Goal: Download file/media

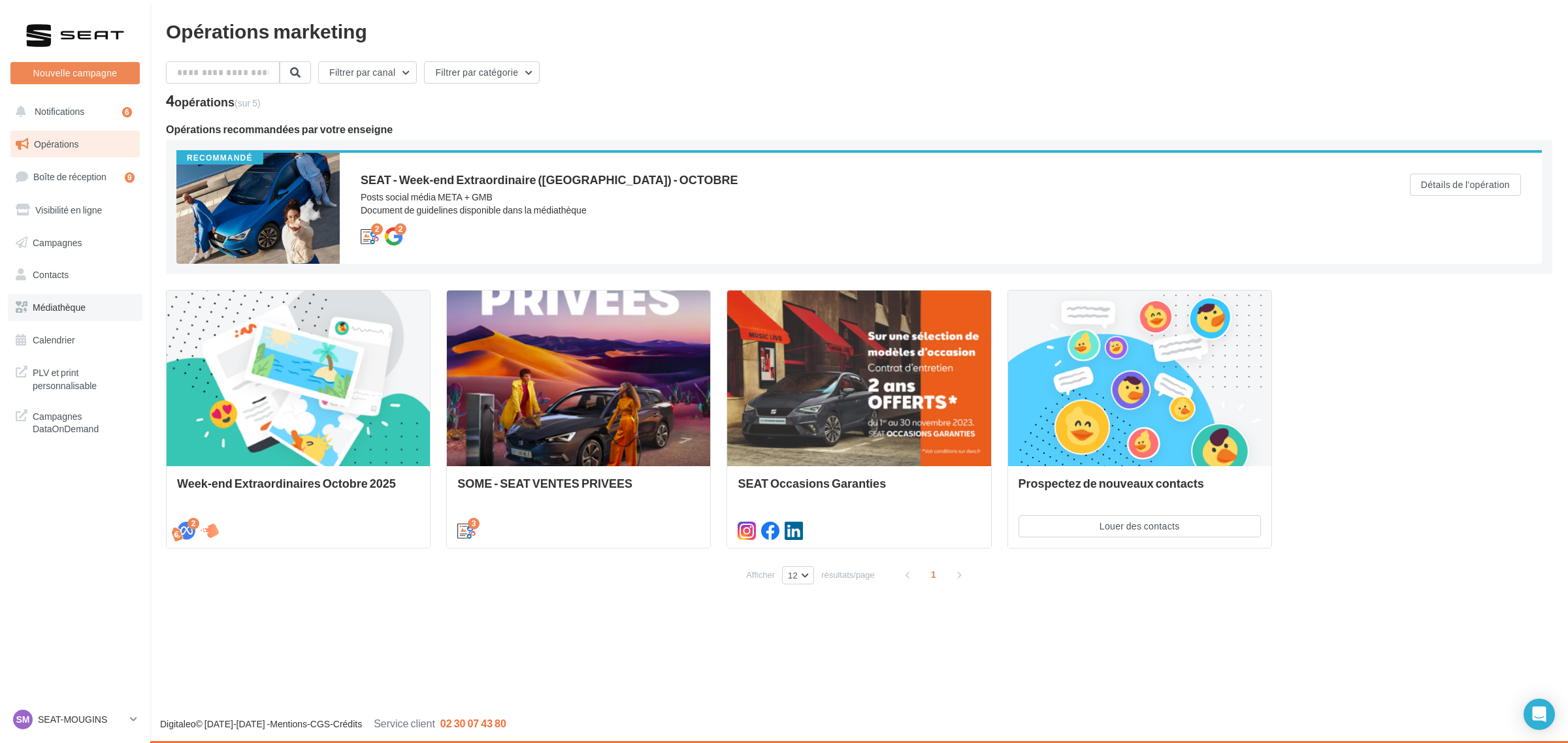
click at [57, 309] on span "Médiathèque" at bounding box center [59, 307] width 53 height 11
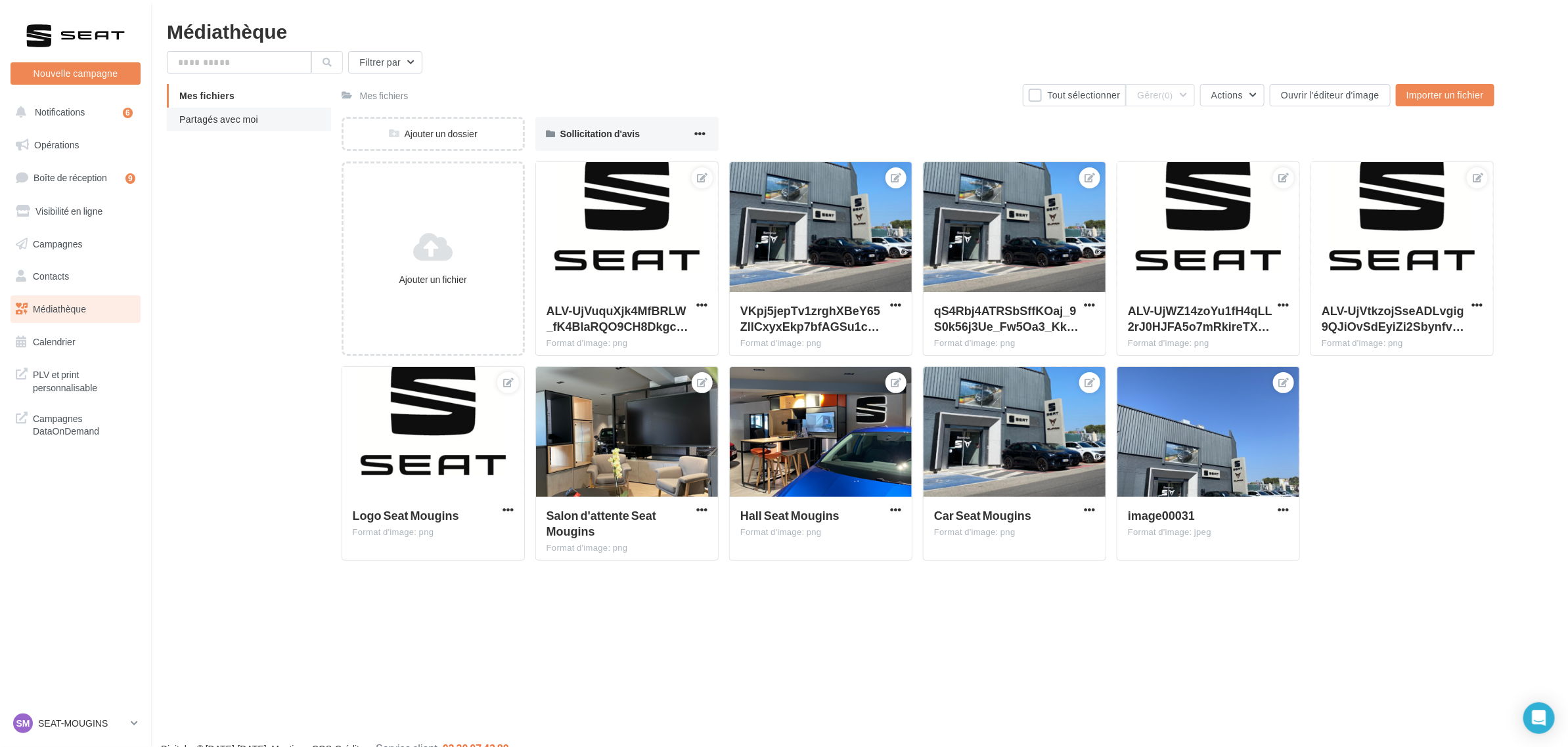
click at [198, 121] on span "Partagés avec moi" at bounding box center [218, 119] width 79 height 11
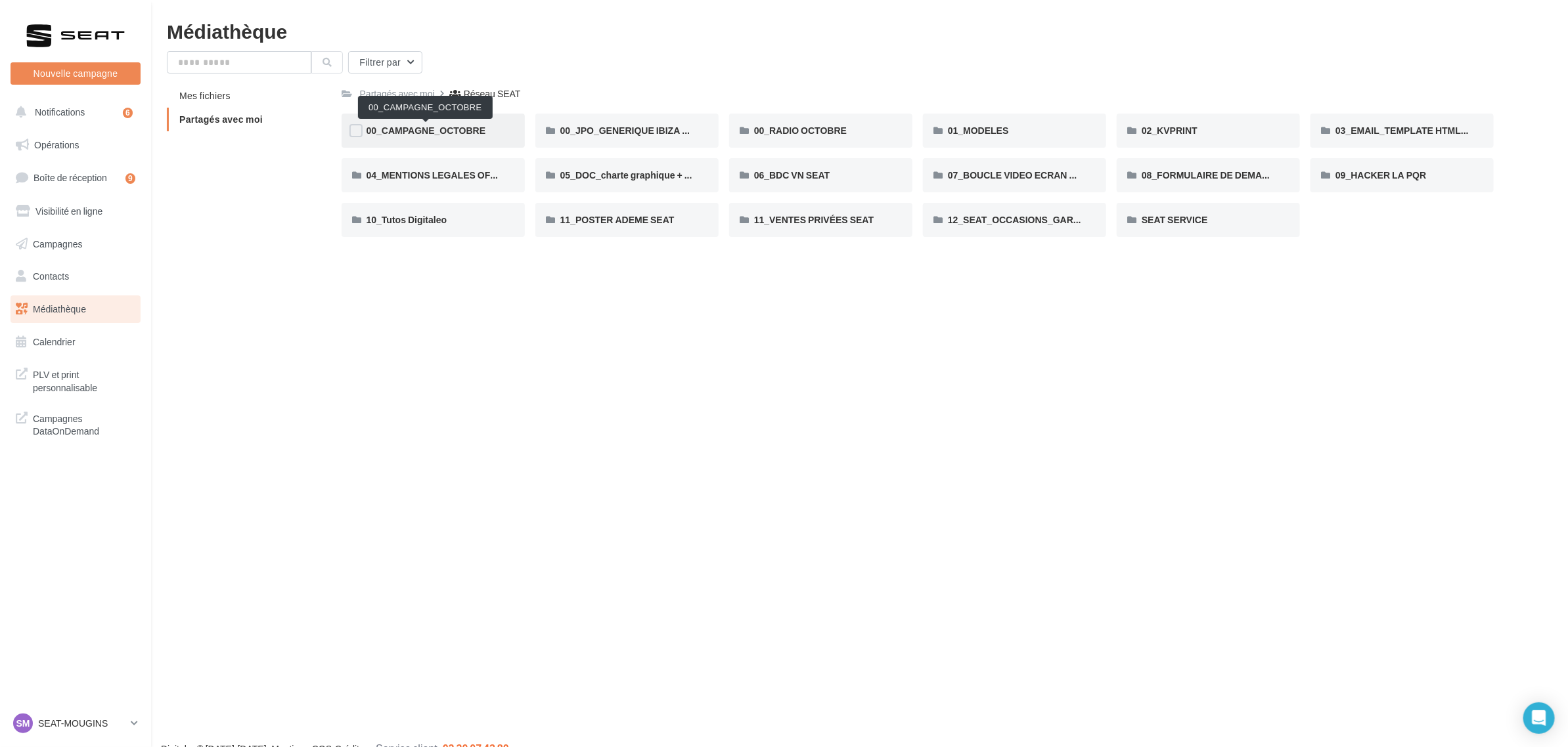
click at [396, 133] on span "00_CAMPAGNE_OCTOBRE" at bounding box center [426, 131] width 119 height 11
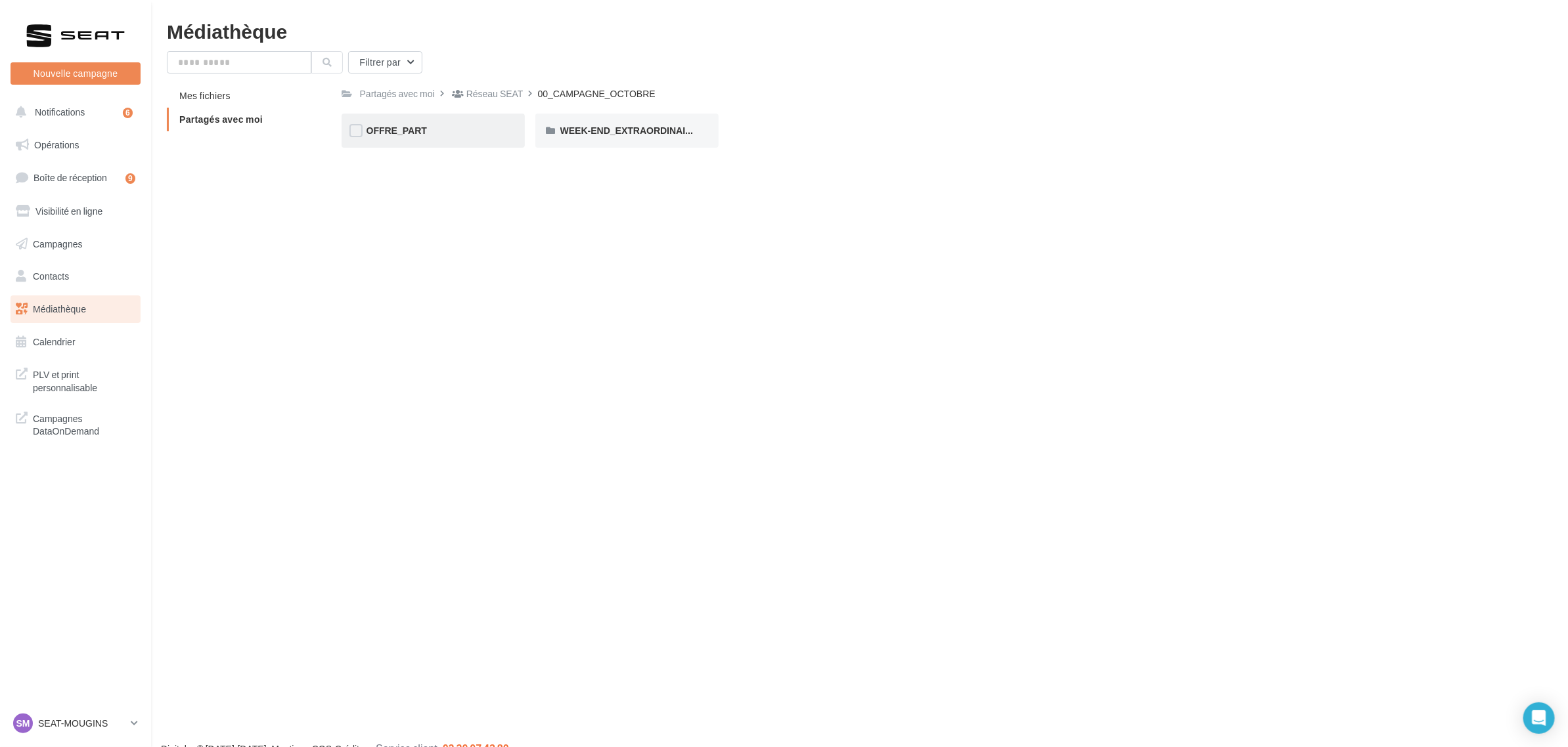
click at [467, 138] on div "OFFRE_PART" at bounding box center [433, 131] width 183 height 34
click at [601, 128] on div "IBIZA" at bounding box center [627, 131] width 133 height 13
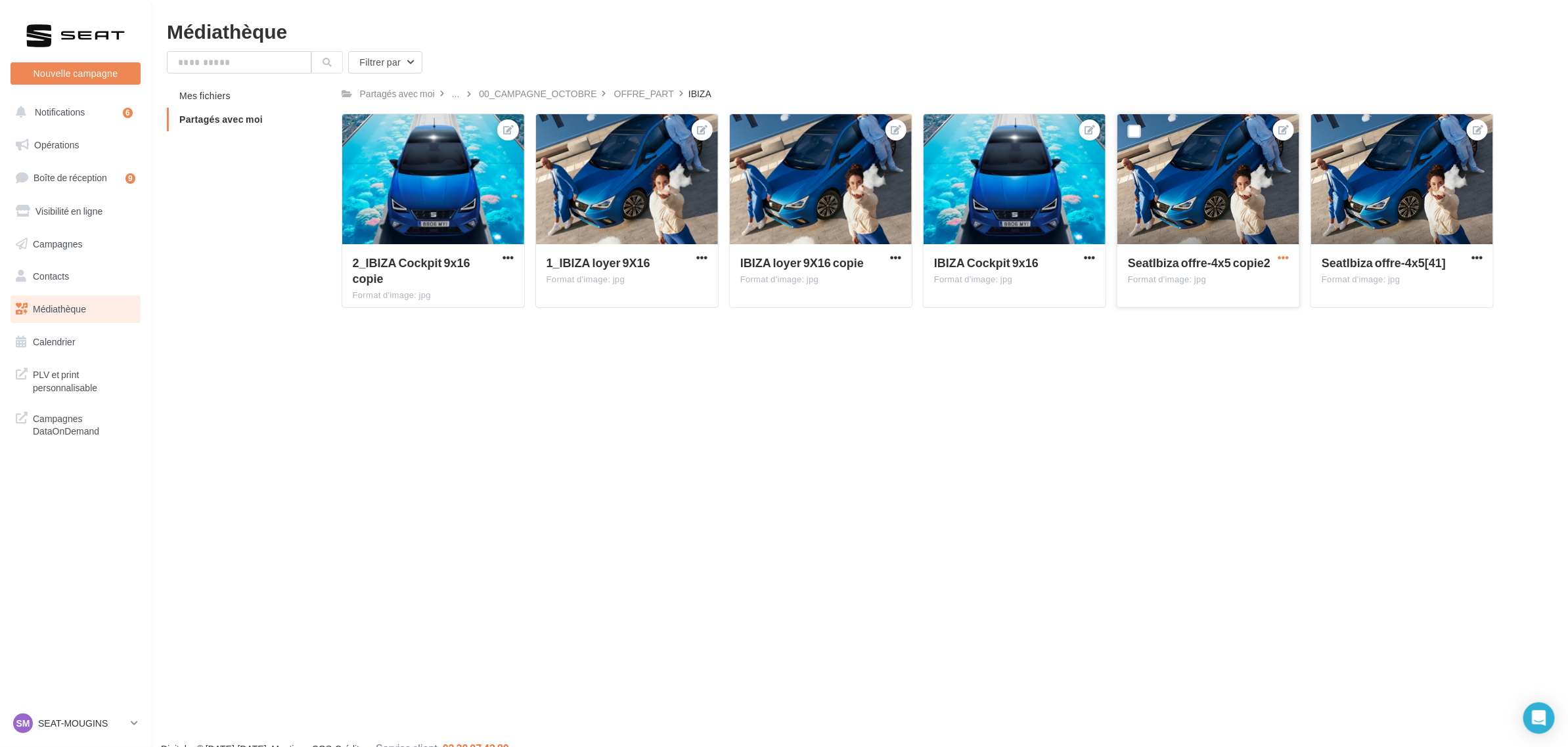
click at [1288, 255] on span "button" at bounding box center [1283, 258] width 11 height 11
drag, startPoint x: 1242, startPoint y: 318, endPoint x: 1261, endPoint y: 322, distance: 19.4
click at [1243, 319] on button "Télécharger" at bounding box center [1224, 318] width 135 height 34
click at [1340, 479] on div "Nouvelle campagne Nouvelle campagne Notifications 6 Opérations Boîte de récepti…" at bounding box center [784, 394] width 1568 height 747
click at [1476, 256] on span "button" at bounding box center [1477, 258] width 11 height 11
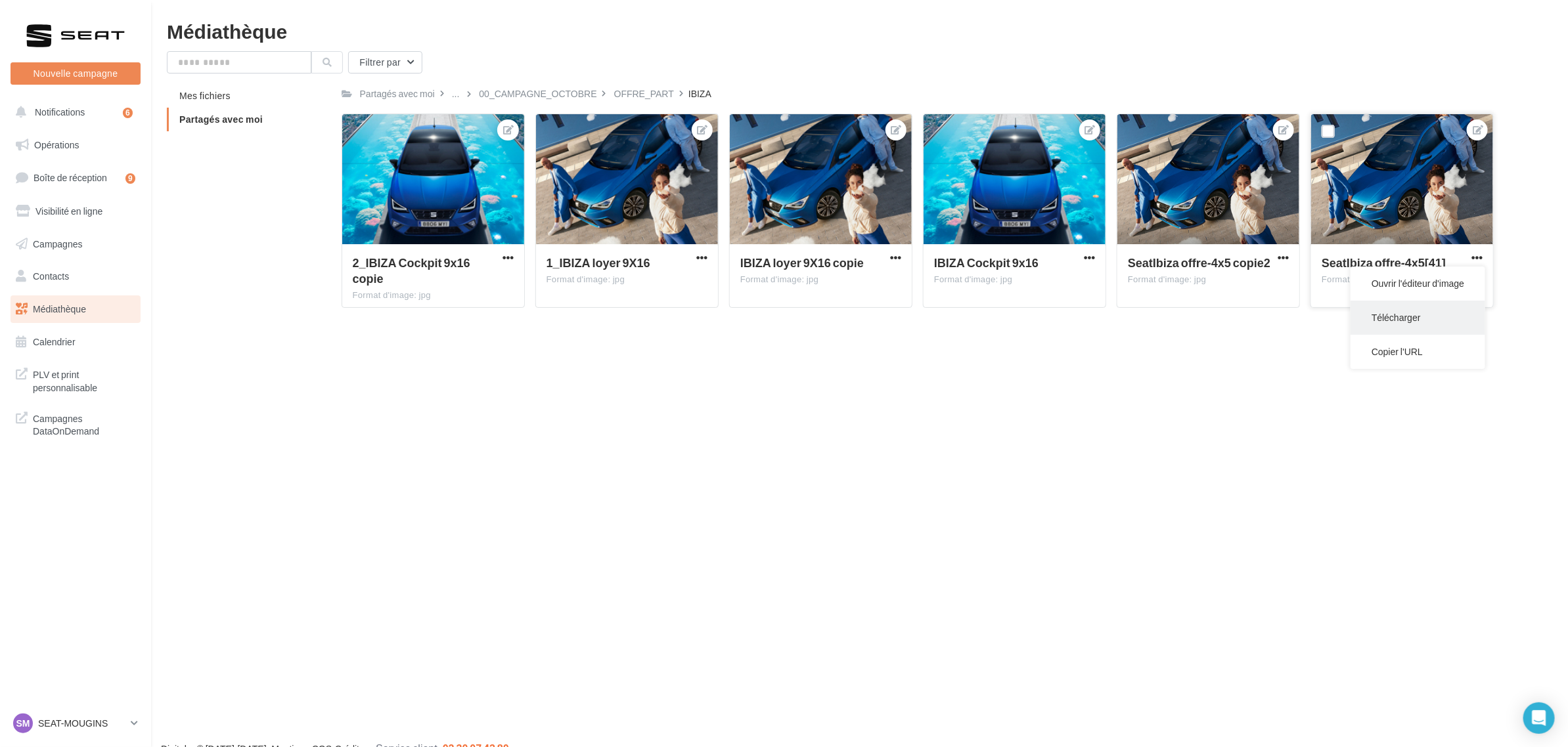
click at [1380, 325] on button "Télécharger" at bounding box center [1417, 318] width 135 height 34
click at [894, 253] on span "button" at bounding box center [896, 258] width 11 height 11
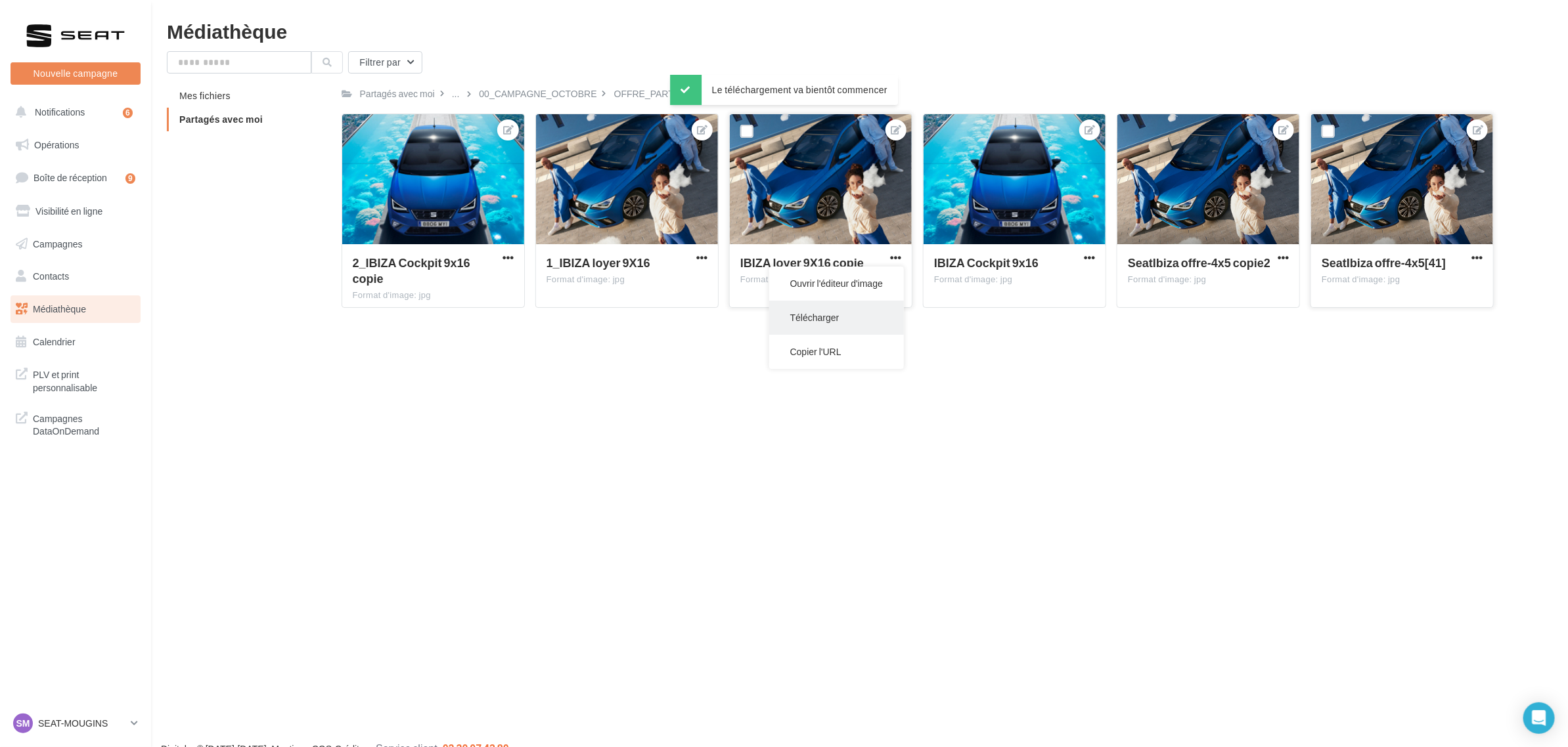
click at [826, 324] on button "Télécharger" at bounding box center [836, 318] width 135 height 34
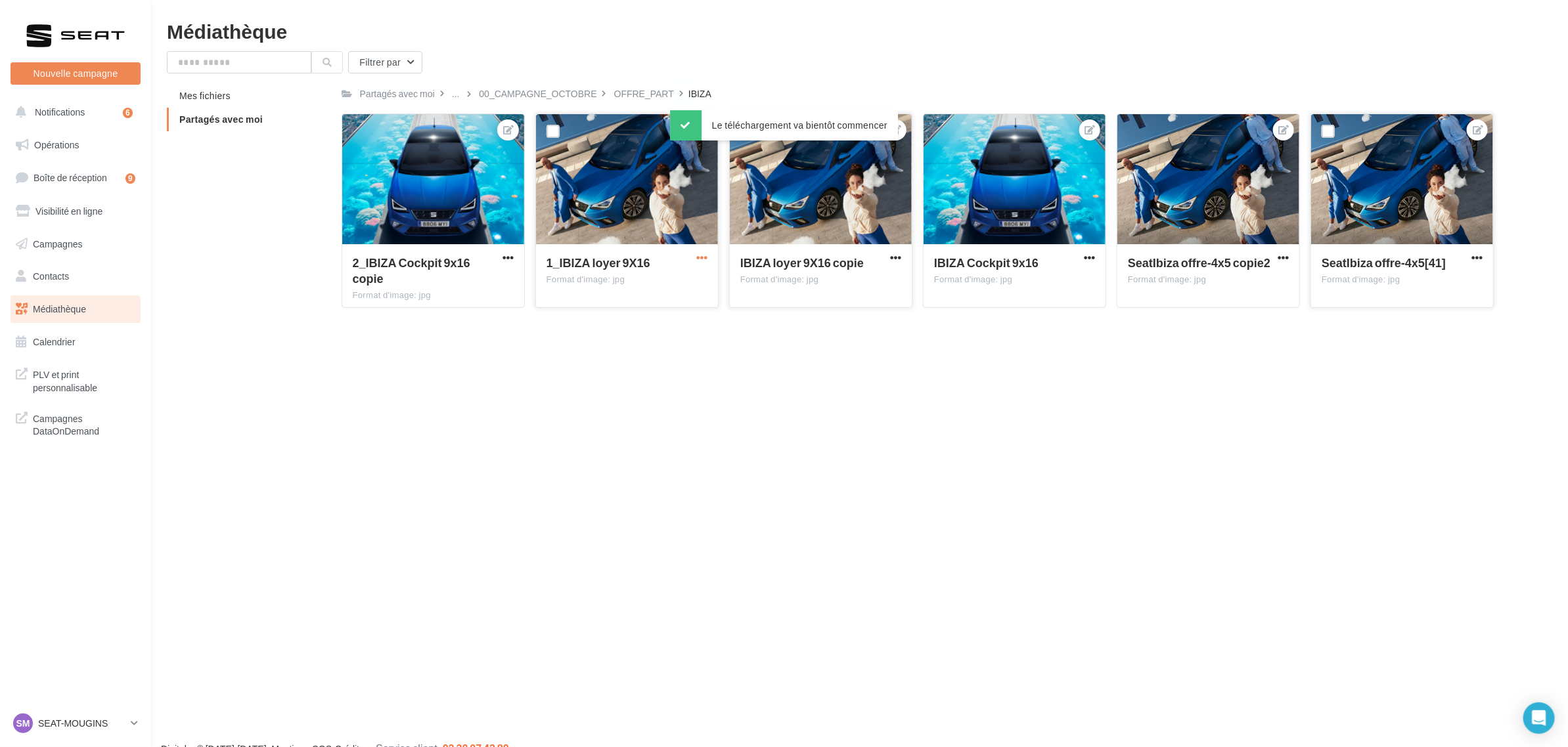
click at [697, 257] on span "button" at bounding box center [702, 258] width 11 height 11
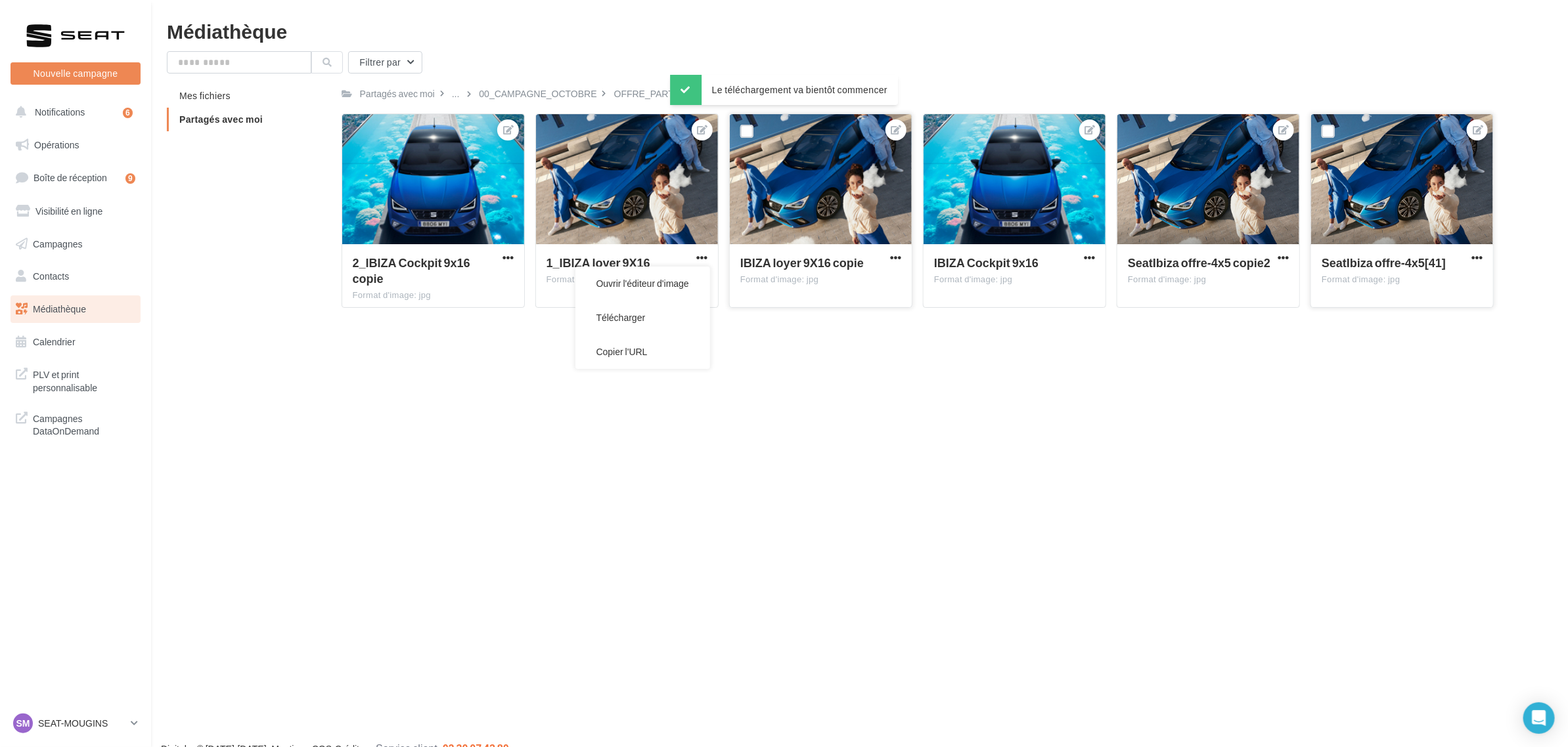
click at [671, 324] on button "Télécharger" at bounding box center [642, 318] width 135 height 34
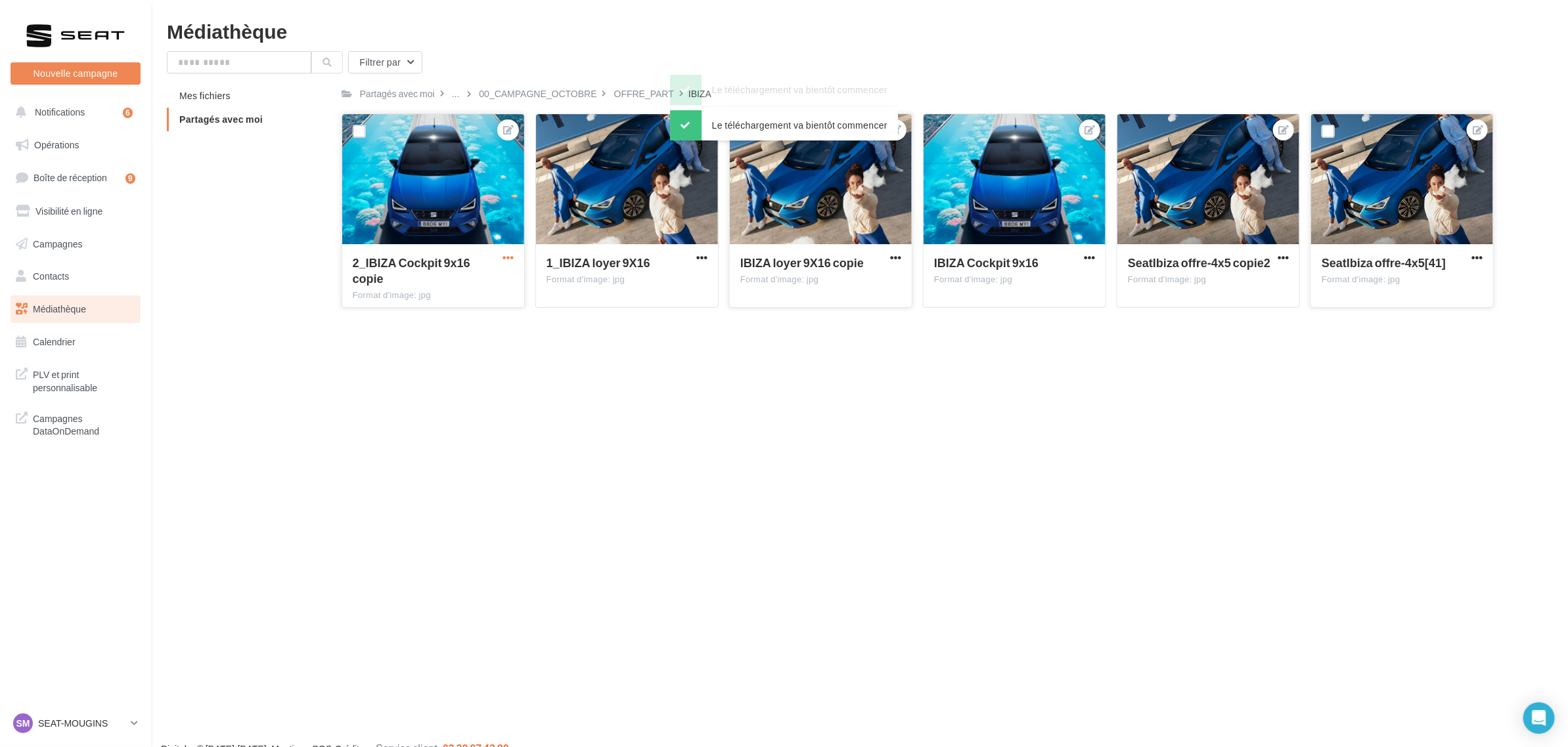
click at [509, 252] on span "button" at bounding box center [508, 258] width 11 height 11
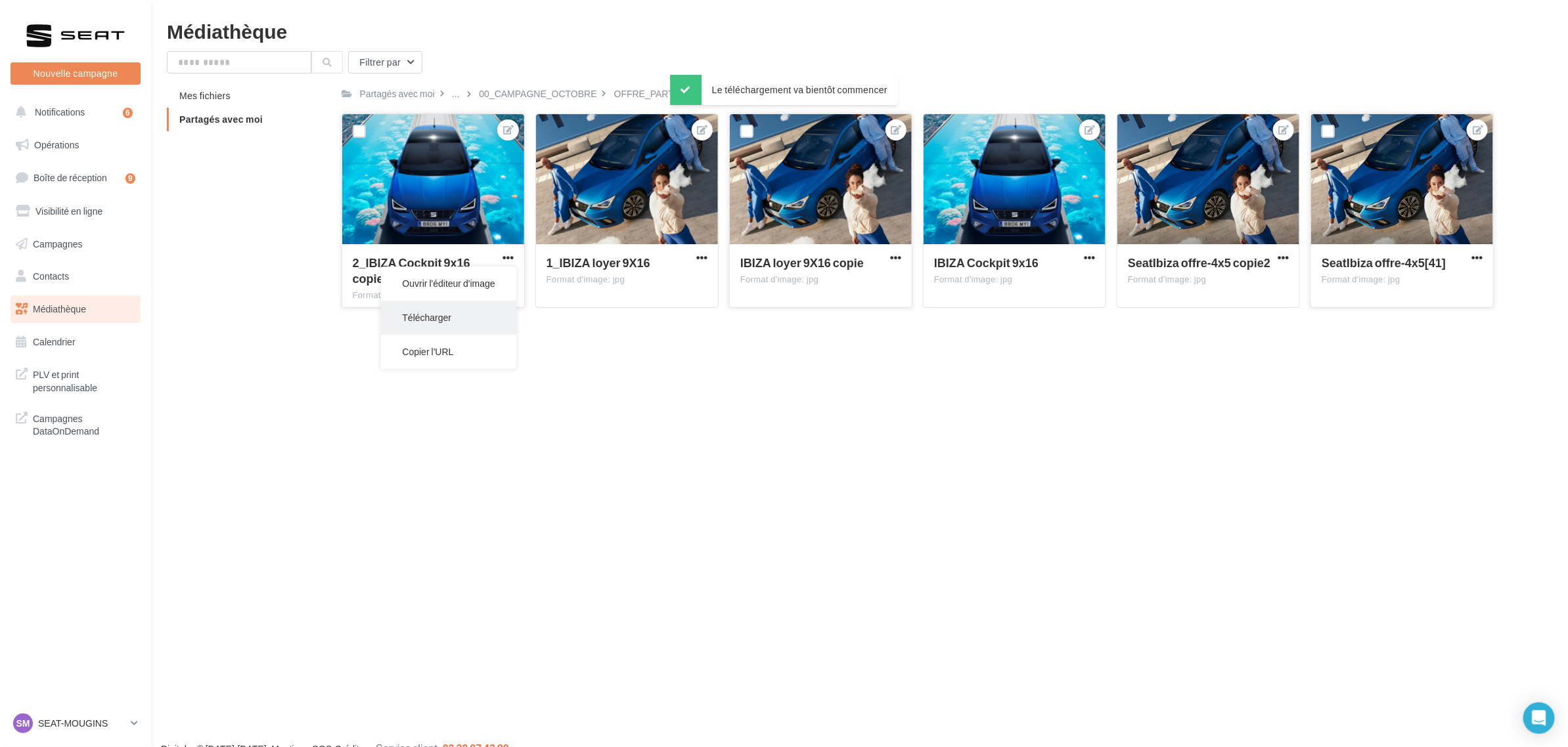
click at [466, 327] on button "Télécharger" at bounding box center [448, 318] width 135 height 34
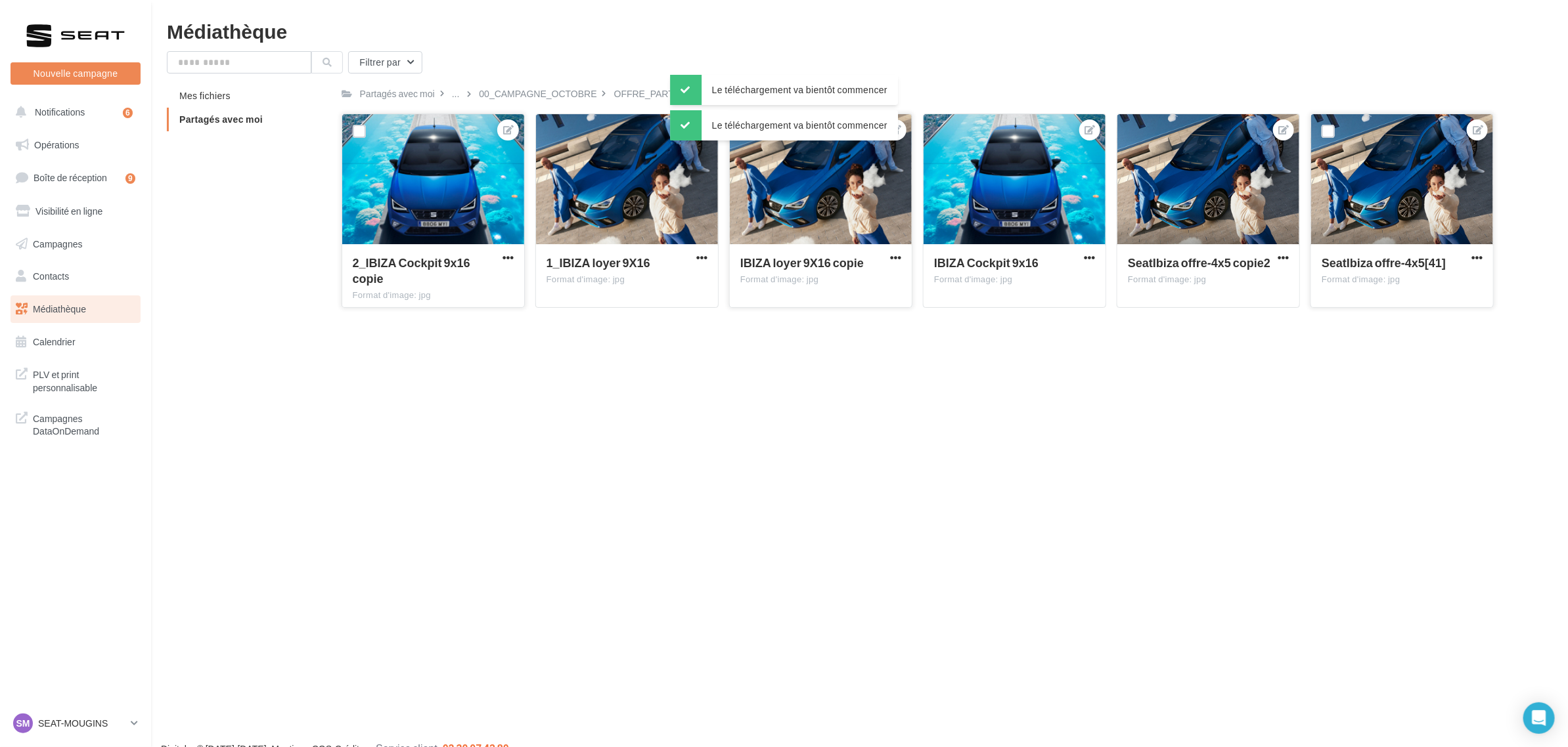
click at [634, 28] on div "Médiathèque" at bounding box center [859, 31] width 1385 height 20
click at [649, 95] on div "OFFRE_PART" at bounding box center [644, 93] width 60 height 13
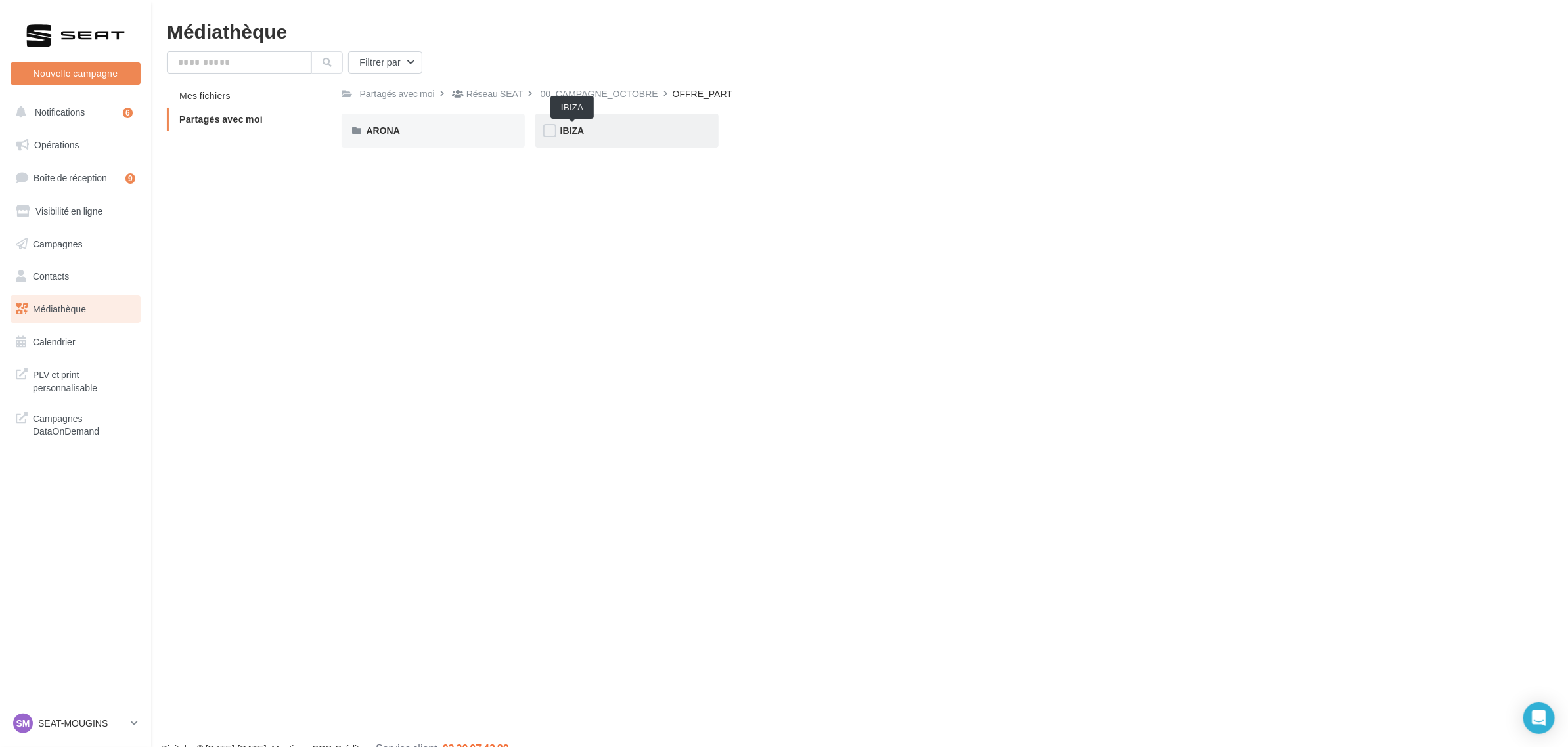
click at [573, 130] on span "IBIZA" at bounding box center [572, 131] width 24 height 11
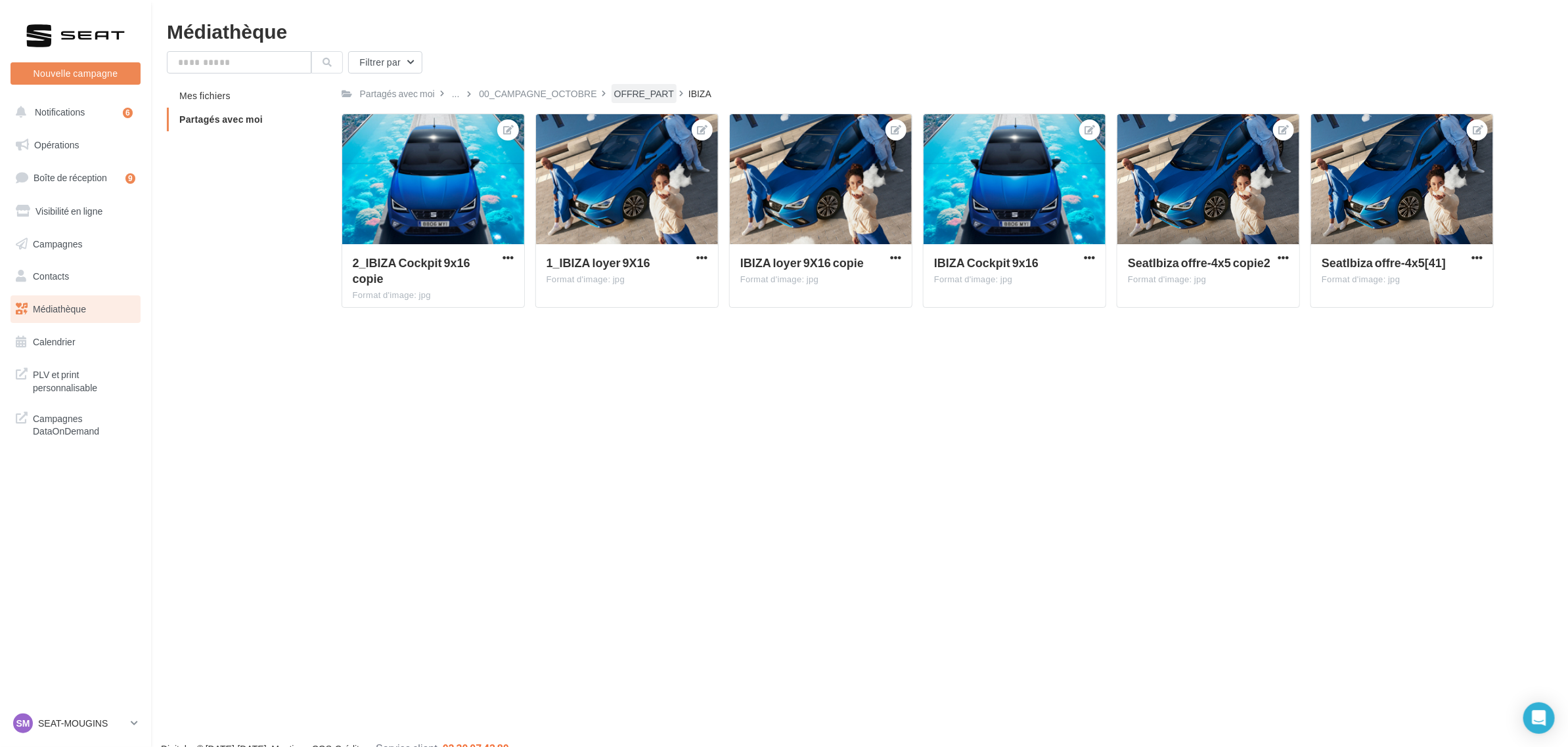
click at [644, 102] on div "OFFRE_PART" at bounding box center [644, 93] width 65 height 19
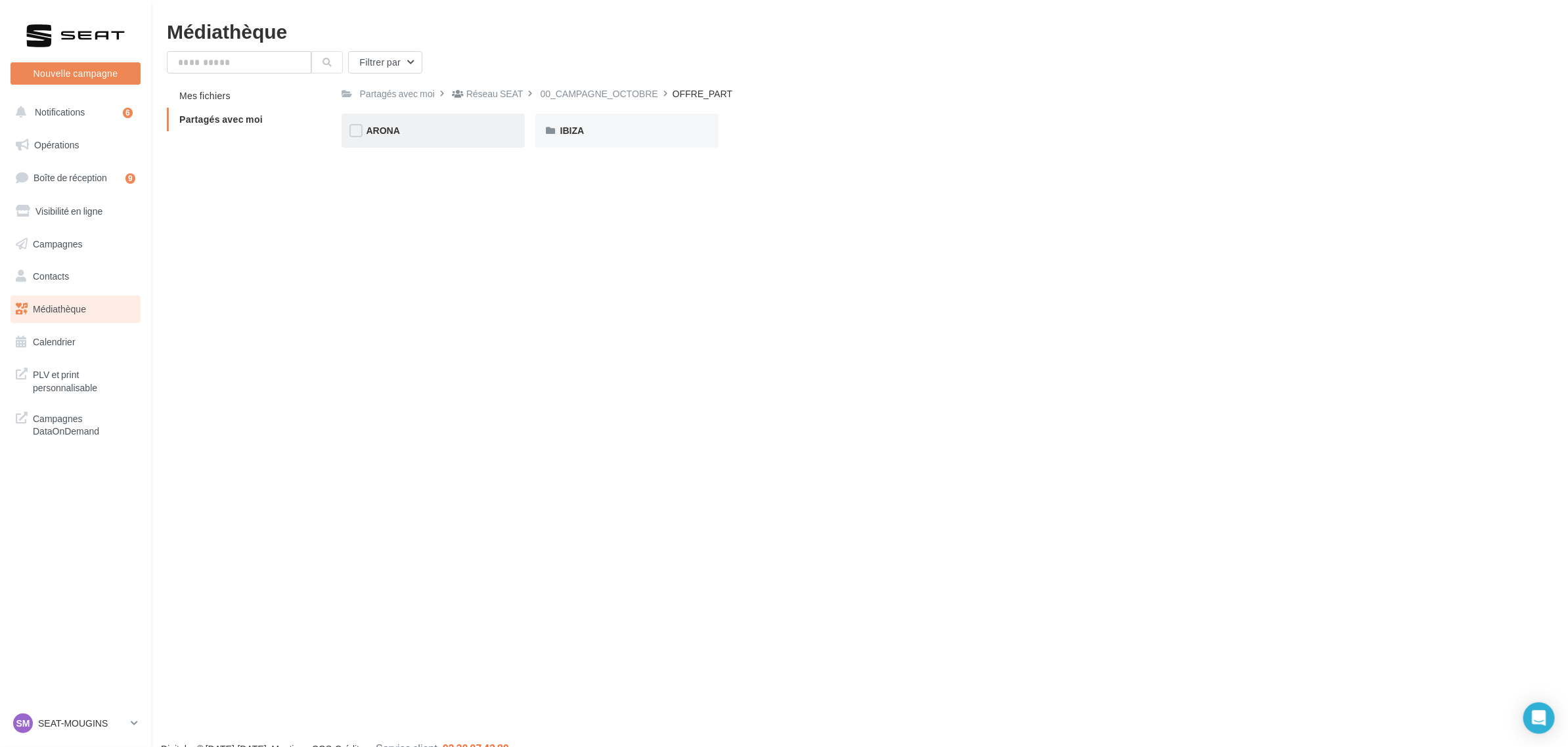
click at [474, 131] on div "ARONA" at bounding box center [433, 131] width 133 height 13
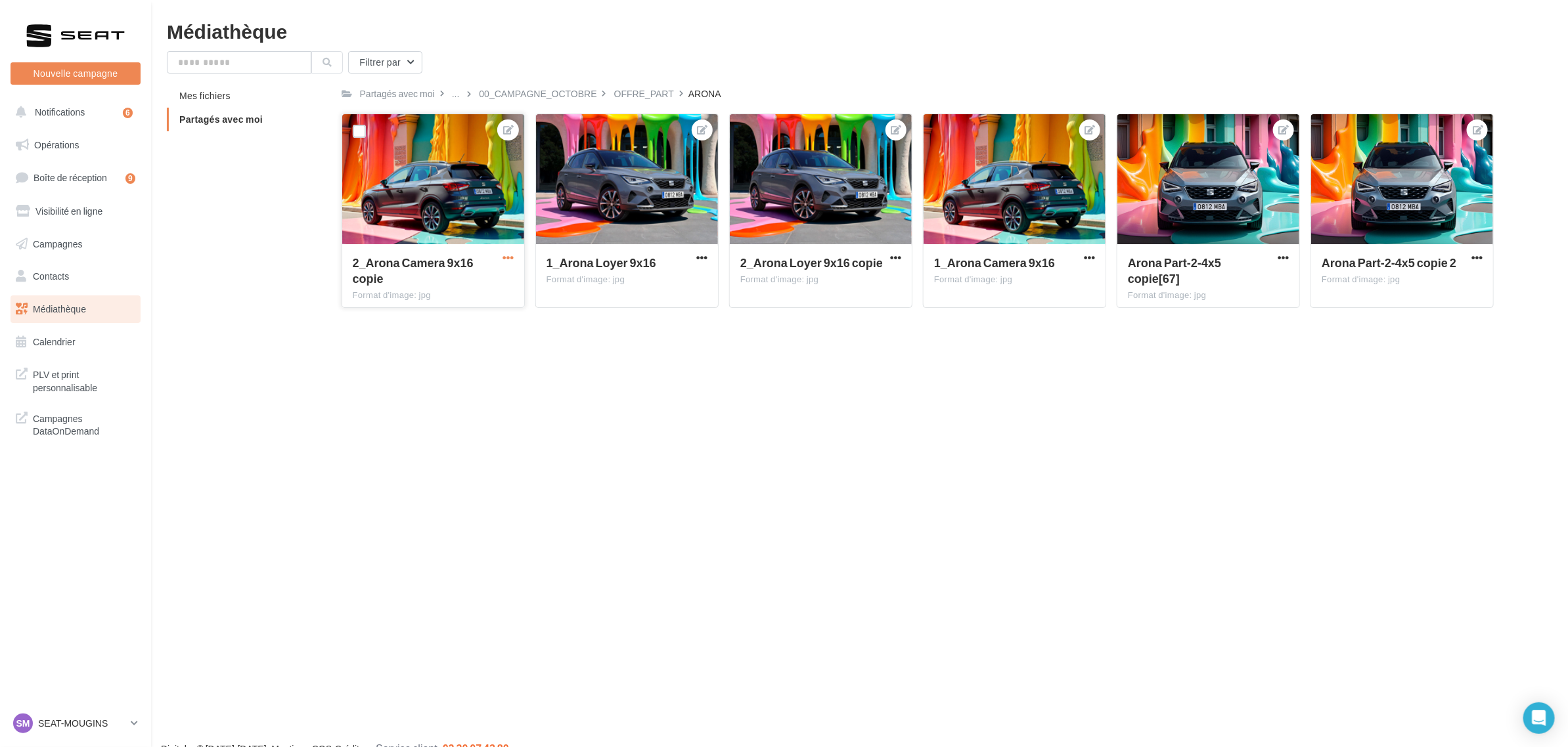
click at [506, 260] on span "button" at bounding box center [508, 258] width 11 height 11
click at [466, 317] on button "Télécharger" at bounding box center [448, 318] width 135 height 34
click at [700, 255] on span "button" at bounding box center [702, 258] width 11 height 11
click at [631, 317] on button "Télécharger" at bounding box center [642, 318] width 135 height 34
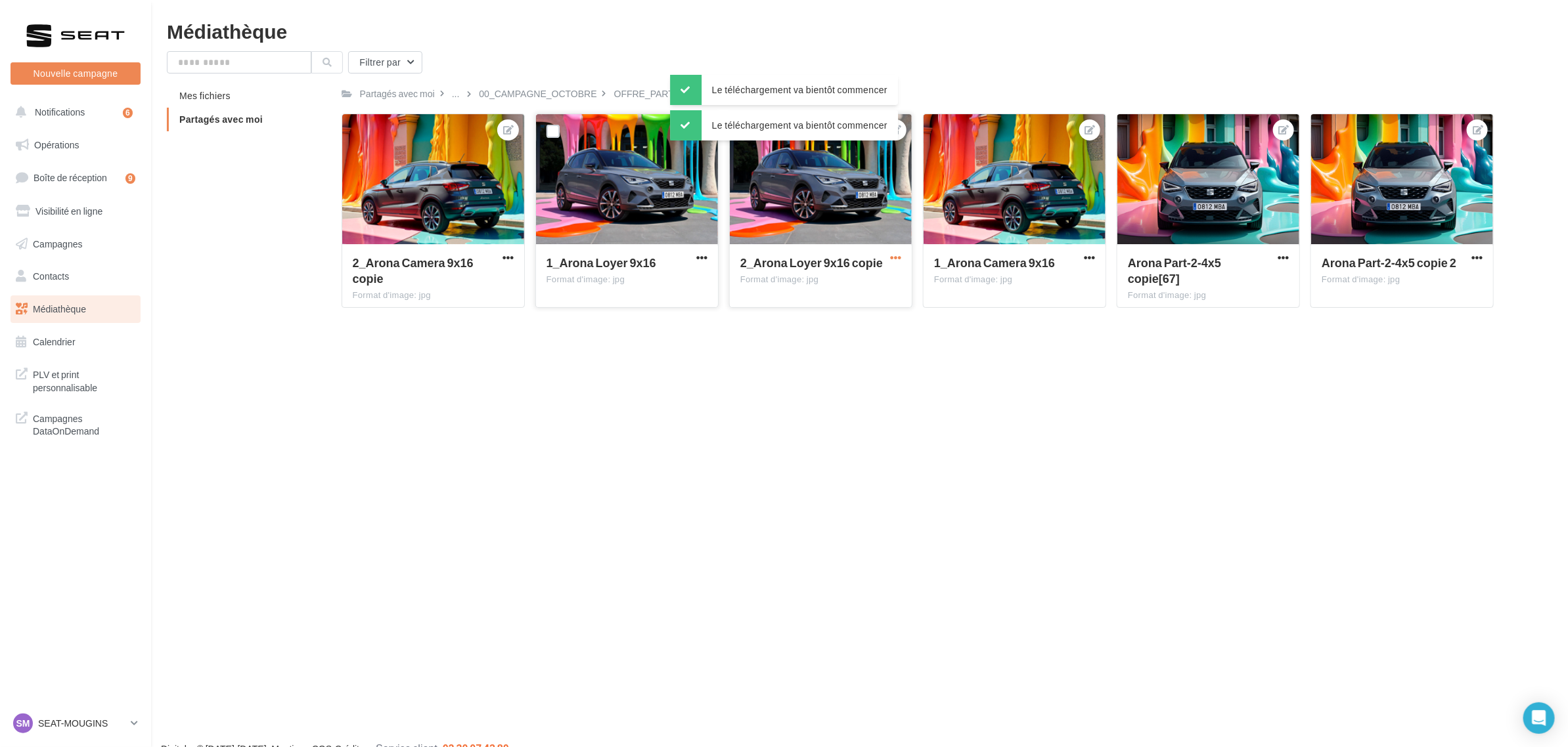
click at [899, 260] on span "button" at bounding box center [896, 258] width 11 height 11
click at [823, 312] on button "Télécharger" at bounding box center [836, 318] width 135 height 34
drag, startPoint x: 1093, startPoint y: 256, endPoint x: 1086, endPoint y: 261, distance: 8.6
click at [1093, 256] on span "button" at bounding box center [1090, 258] width 11 height 11
click at [1013, 309] on button "Télécharger" at bounding box center [1030, 318] width 135 height 34
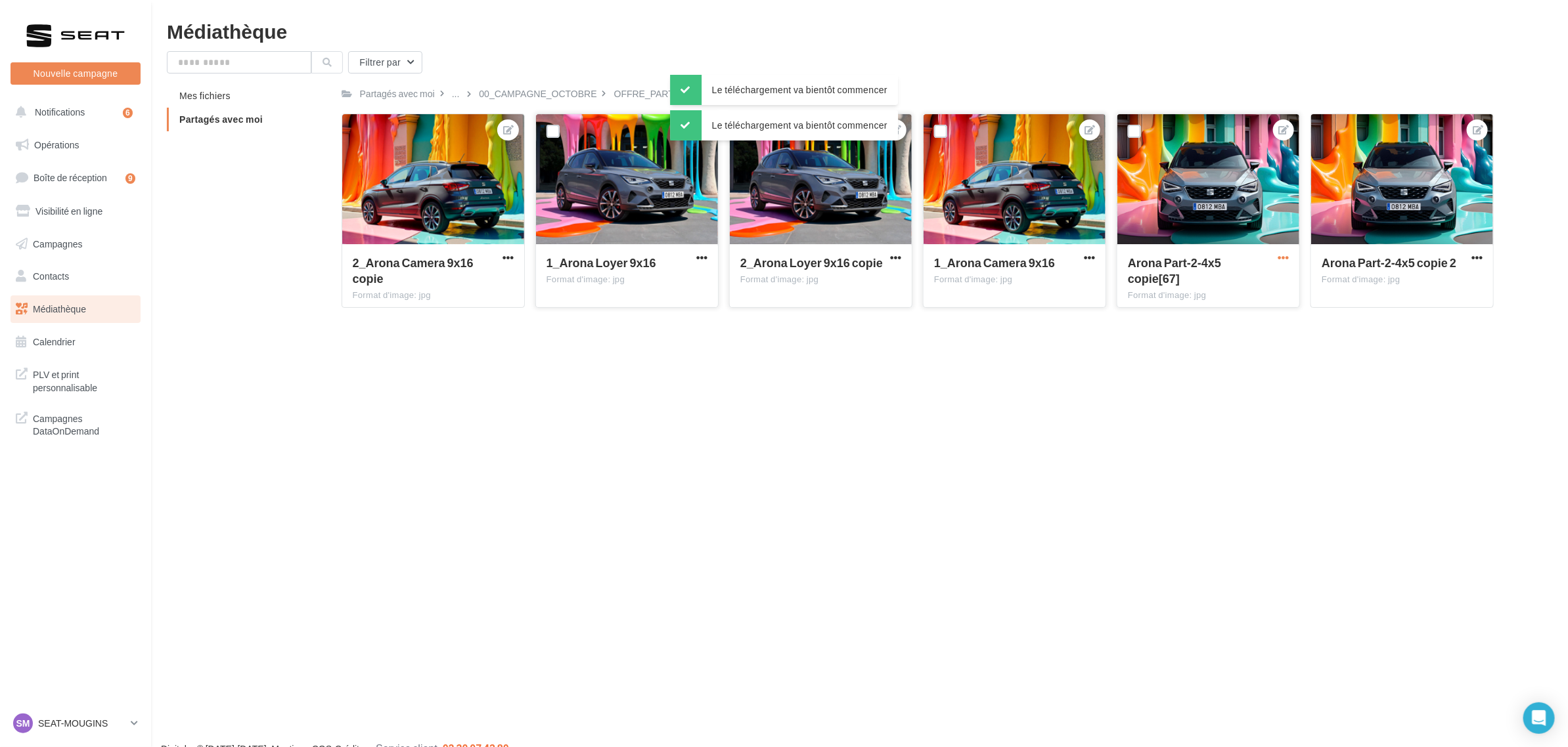
click at [1285, 263] on span "button" at bounding box center [1283, 258] width 11 height 11
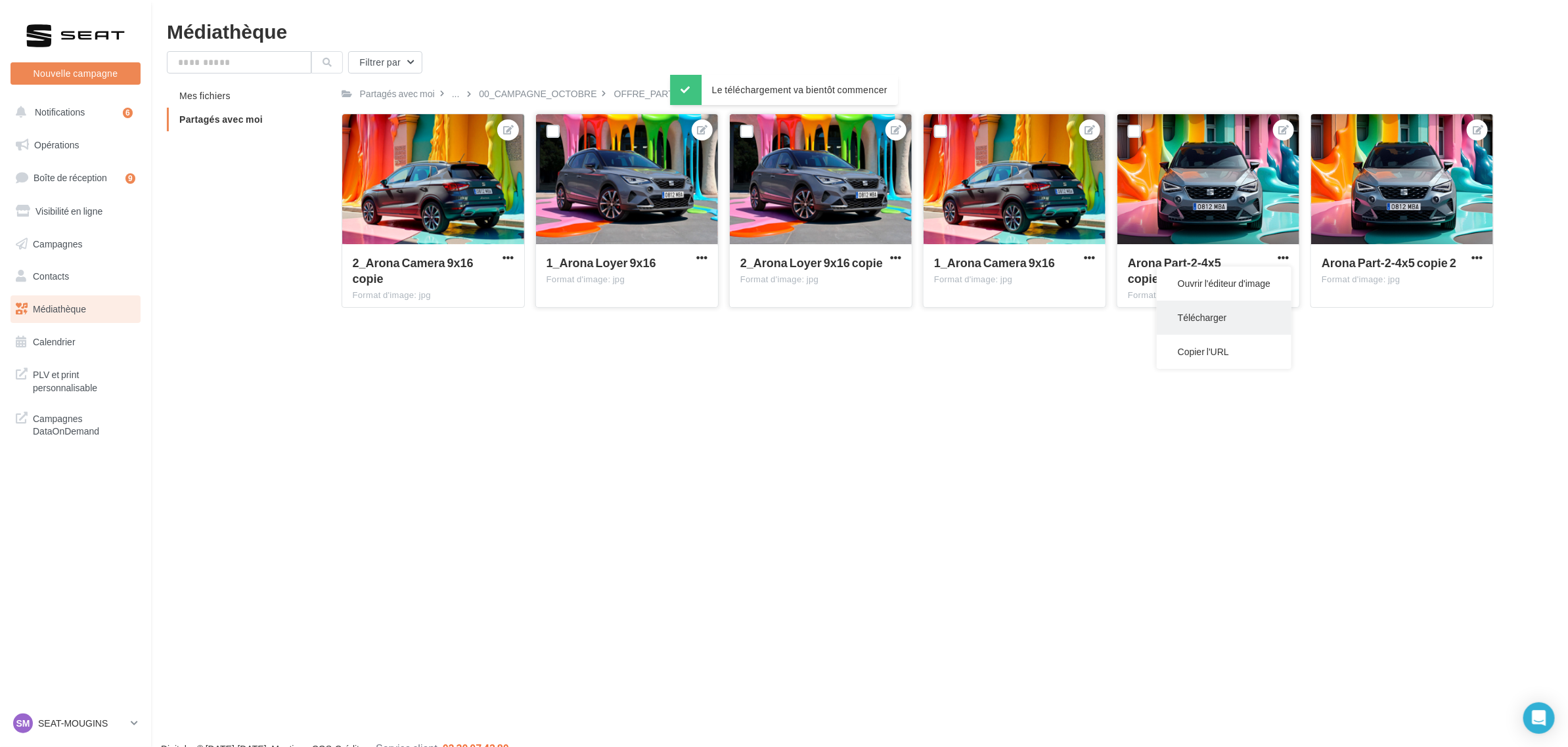
click at [1195, 327] on button "Télécharger" at bounding box center [1224, 318] width 135 height 34
click at [1477, 255] on span "button" at bounding box center [1477, 258] width 11 height 11
click at [1417, 307] on button "Télécharger" at bounding box center [1417, 318] width 135 height 34
click at [136, 713] on link "SM SEAT-MOUGINS SEAT-MOUGINS" at bounding box center [76, 723] width 130 height 25
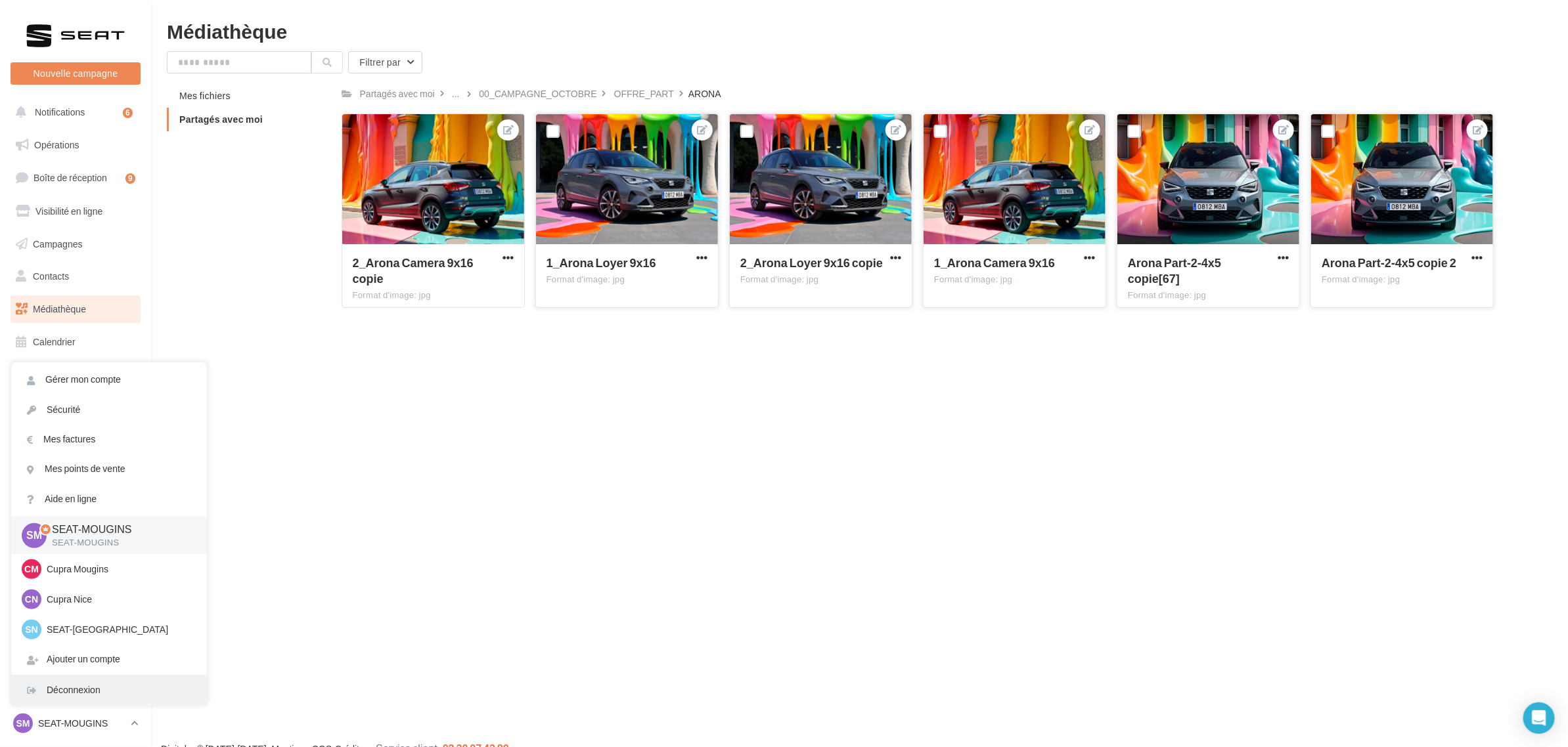
click at [150, 684] on div "Déconnexion" at bounding box center [109, 690] width 196 height 29
